Goal: Task Accomplishment & Management: Use online tool/utility

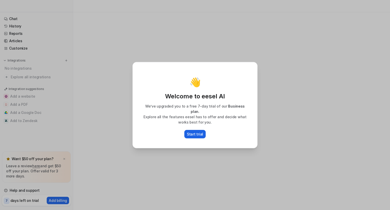
click at [193, 131] on p "Start trial" at bounding box center [195, 133] width 16 height 5
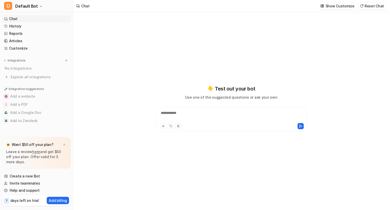
type textarea "**********"
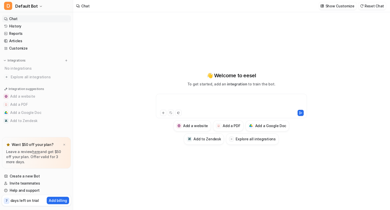
click at [188, 102] on div at bounding box center [231, 103] width 149 height 12
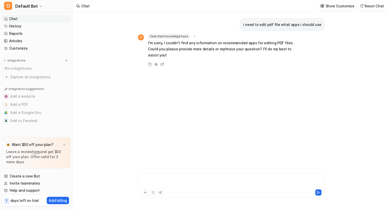
drag, startPoint x: 162, startPoint y: 182, endPoint x: 155, endPoint y: 180, distance: 7.0
click at [155, 180] on div at bounding box center [231, 183] width 184 height 12
click at [144, 191] on icon at bounding box center [146, 193] width 4 height 4
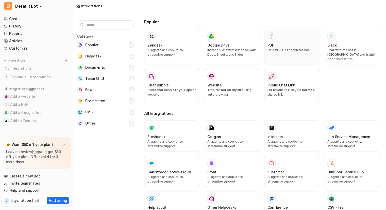
click at [274, 50] on p "Upload PDFs to train the bot" at bounding box center [292, 50] width 49 height 5
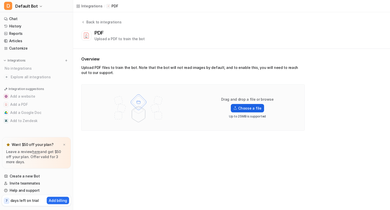
click at [245, 107] on label "Choose a file" at bounding box center [247, 108] width 33 height 8
click at [0, 0] on input "Choose a file" at bounding box center [0, 0] width 0 height 0
click at [243, 107] on label "Choose a file" at bounding box center [247, 108] width 33 height 8
click at [0, 0] on input "Choose a file" at bounding box center [0, 0] width 0 height 0
click at [106, 38] on div "Upload a PDF to train the bot" at bounding box center [120, 38] width 50 height 5
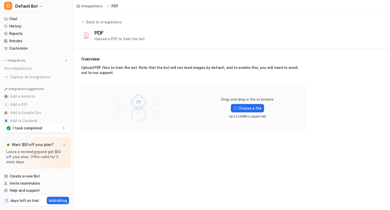
click at [32, 126] on p "1 task completed" at bounding box center [27, 128] width 29 height 5
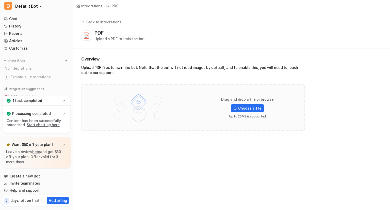
click at [36, 123] on link "Start chatting here" at bounding box center [43, 124] width 33 height 4
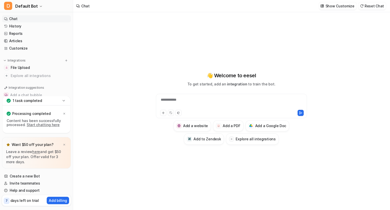
click at [52, 101] on div "1 task completed" at bounding box center [37, 100] width 68 height 9
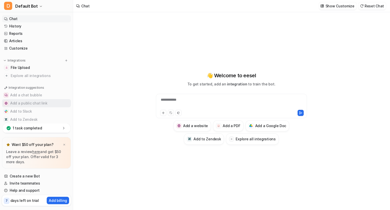
type textarea "**********"
